Goal: Information Seeking & Learning: Check status

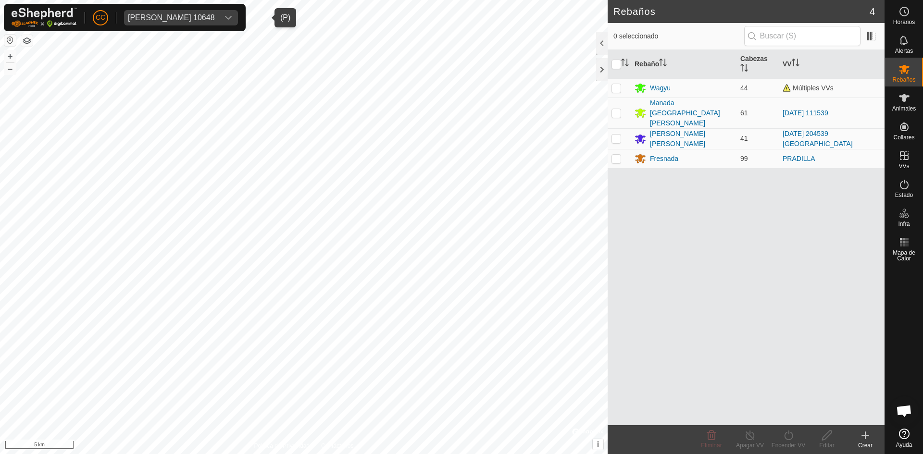
click at [199, 20] on div "[PERSON_NAME] 10648" at bounding box center [171, 18] width 87 height 8
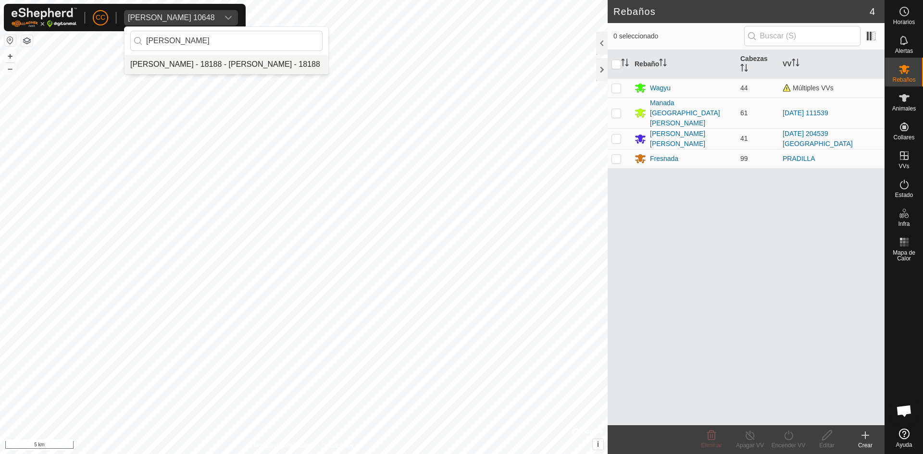
type input "[PERSON_NAME]"
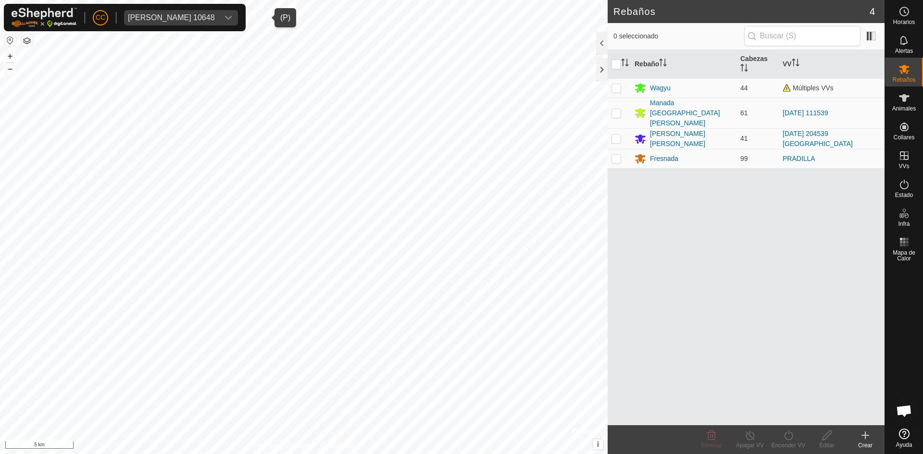
click at [219, 13] on span "[PERSON_NAME] 10648" at bounding box center [171, 17] width 95 height 15
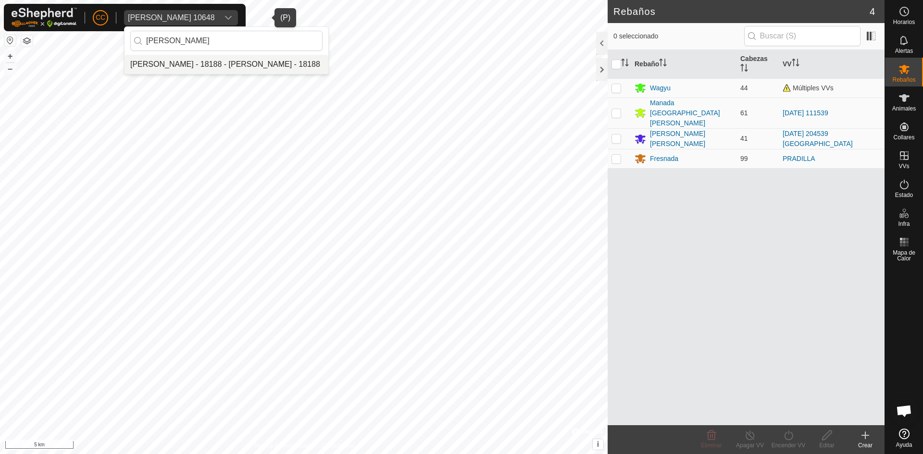
type input "[PERSON_NAME]"
click at [198, 65] on li "[PERSON_NAME] - 18188 - [PERSON_NAME] - 18188" at bounding box center [227, 64] width 204 height 19
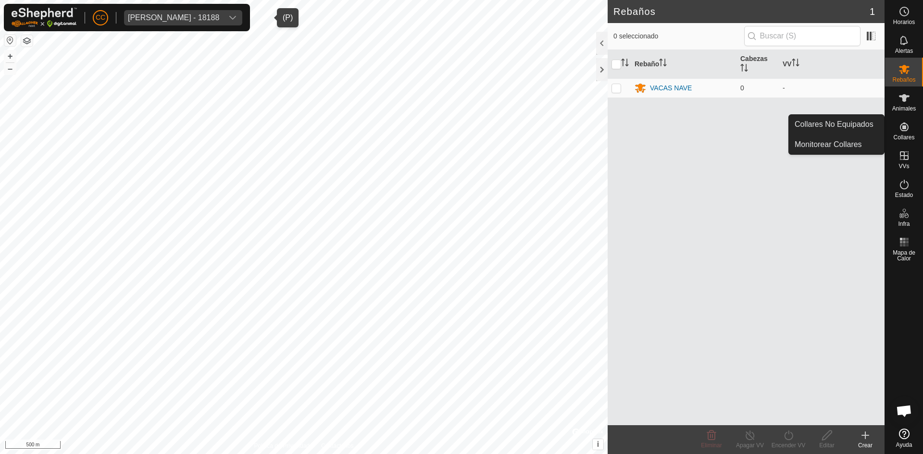
click at [904, 131] on icon at bounding box center [904, 127] width 9 height 9
click at [906, 139] on span "Collares" at bounding box center [904, 138] width 21 height 6
click at [842, 140] on link "Monitorear Collares" at bounding box center [836, 144] width 95 height 19
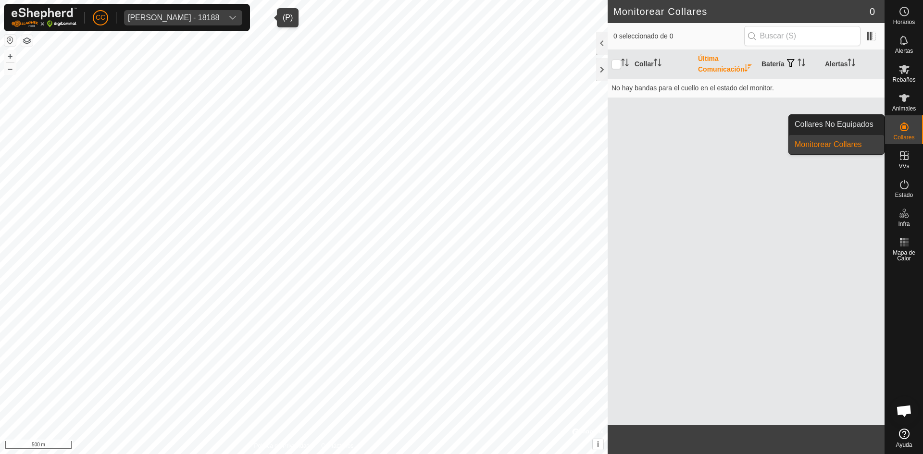
click at [871, 117] on link "Collares No Equipados" at bounding box center [836, 124] width 95 height 19
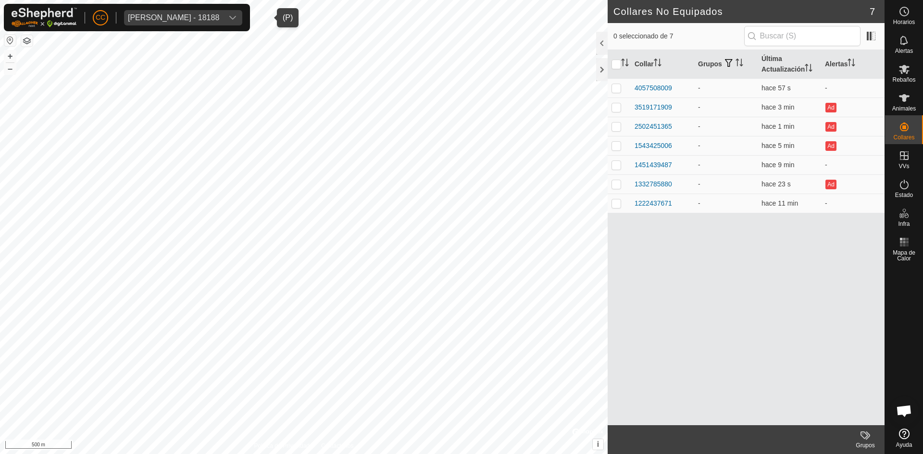
click at [727, 254] on div "Collar Grupos Última Actualización Alertas 4057508009 - hace 57 s - 3519171909 …" at bounding box center [746, 238] width 277 height 376
click at [654, 204] on div "1222437671" at bounding box center [654, 204] width 38 height 10
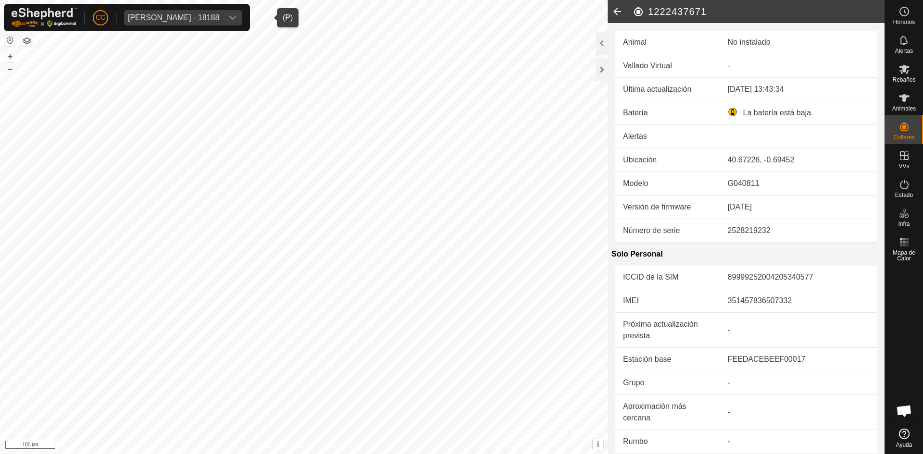
click at [615, 4] on icon at bounding box center [617, 11] width 19 height 23
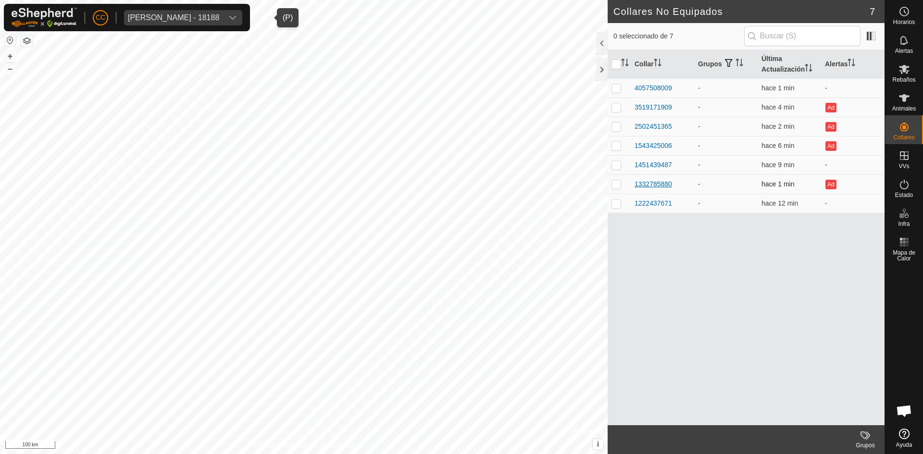
click at [660, 182] on div "1332785880" at bounding box center [654, 184] width 38 height 10
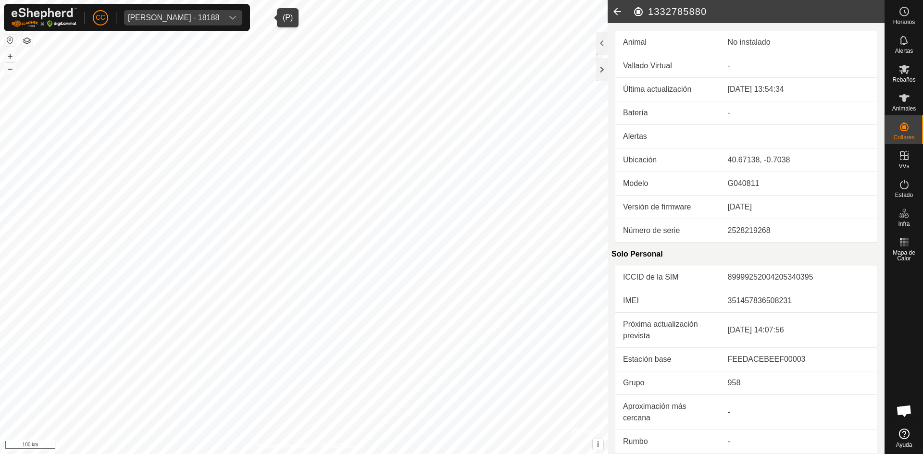
click at [620, 20] on icon at bounding box center [617, 11] width 19 height 23
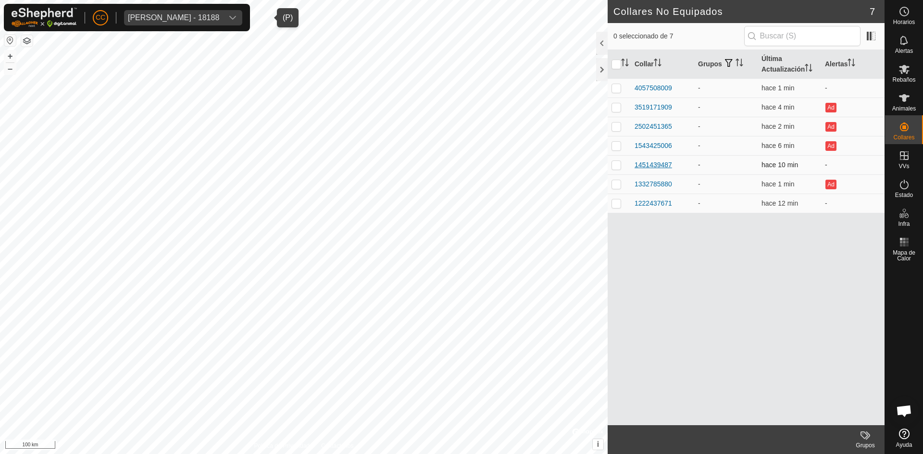
click at [652, 167] on div "1451439487" at bounding box center [654, 165] width 38 height 10
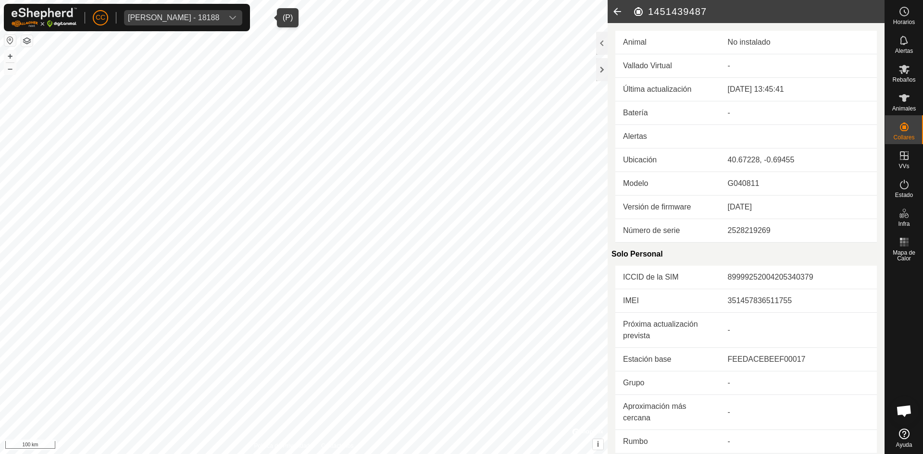
click at [615, 11] on icon at bounding box center [617, 11] width 19 height 23
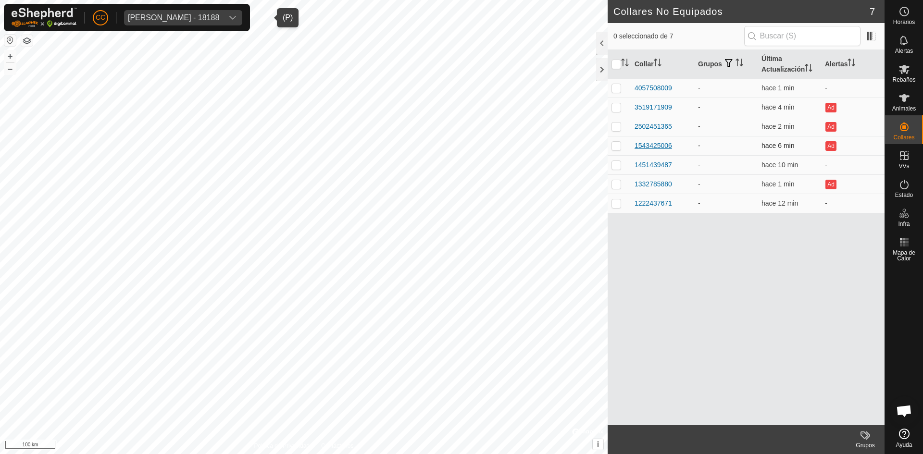
click at [658, 144] on div "1543425006" at bounding box center [654, 146] width 38 height 10
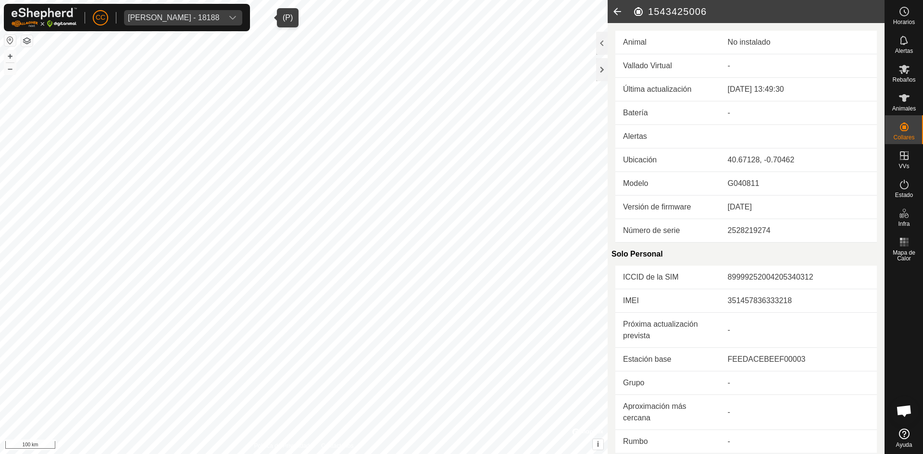
click at [613, 12] on icon at bounding box center [617, 11] width 19 height 23
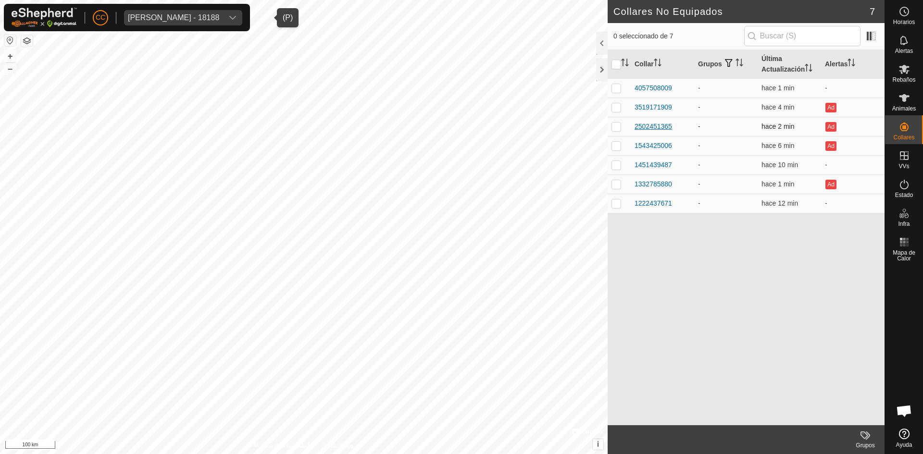
click at [648, 123] on div "2502451365" at bounding box center [654, 127] width 38 height 10
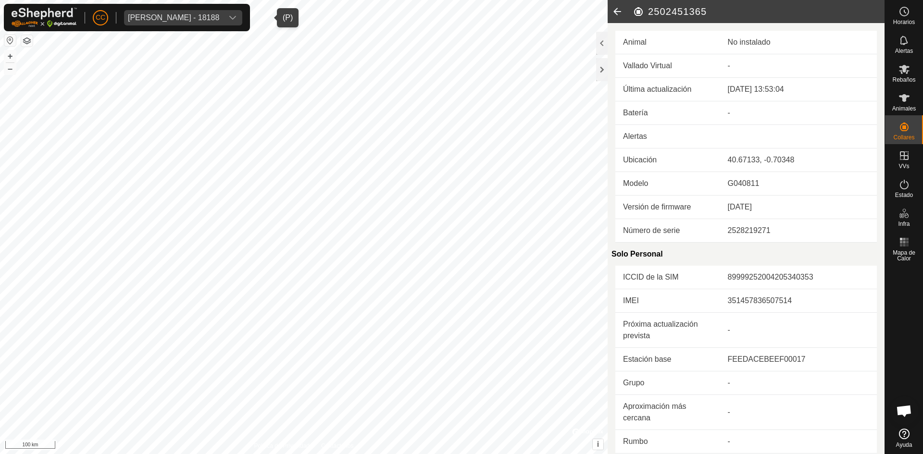
click at [614, 9] on icon at bounding box center [617, 11] width 19 height 23
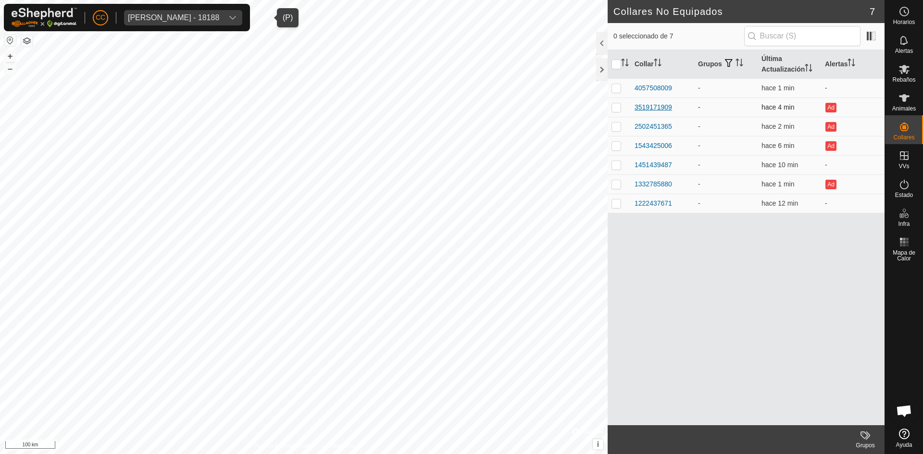
click at [648, 109] on div "3519171909" at bounding box center [654, 107] width 38 height 10
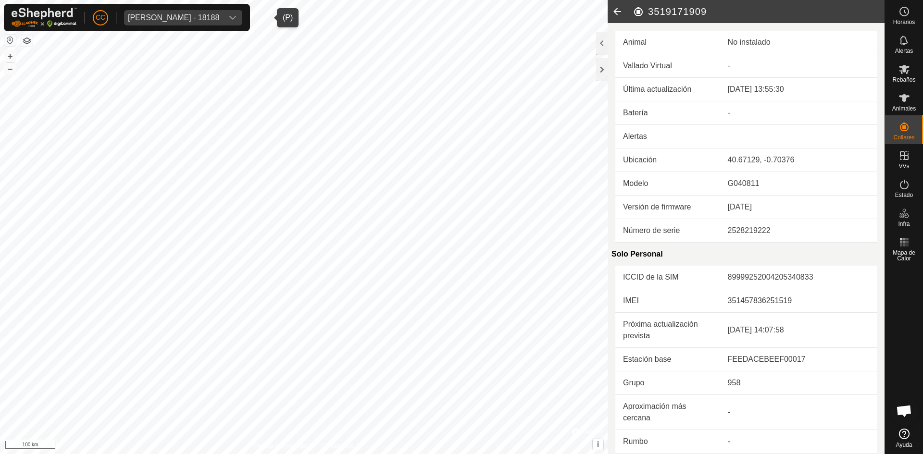
click at [617, 13] on icon at bounding box center [617, 11] width 19 height 23
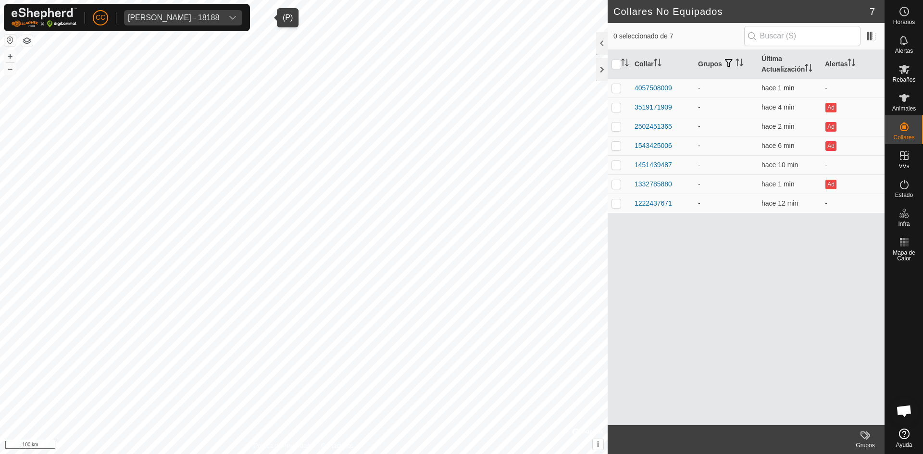
click at [650, 81] on td "4057508009" at bounding box center [662, 87] width 63 height 19
click at [650, 88] on div "4057508009" at bounding box center [654, 88] width 38 height 10
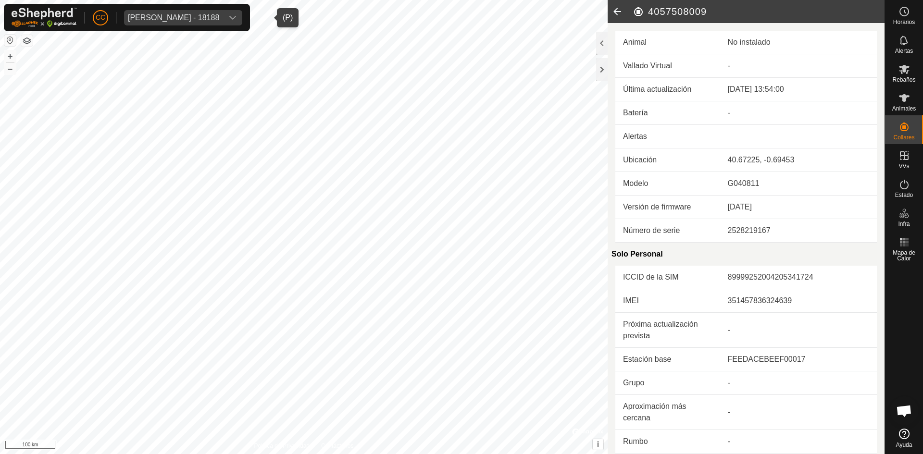
click at [614, 13] on icon at bounding box center [617, 11] width 19 height 23
